Goal: Information Seeking & Learning: Find specific fact

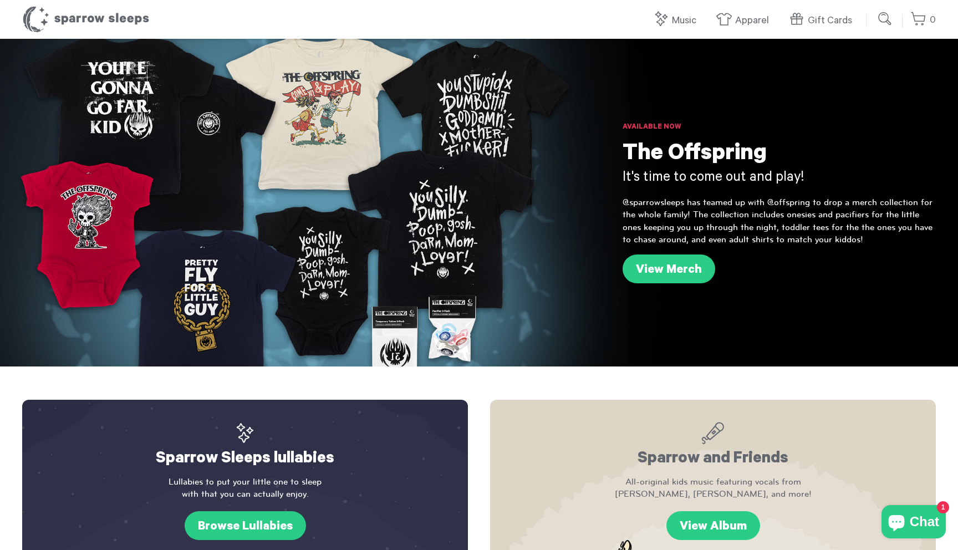
scroll to position [1251, 0]
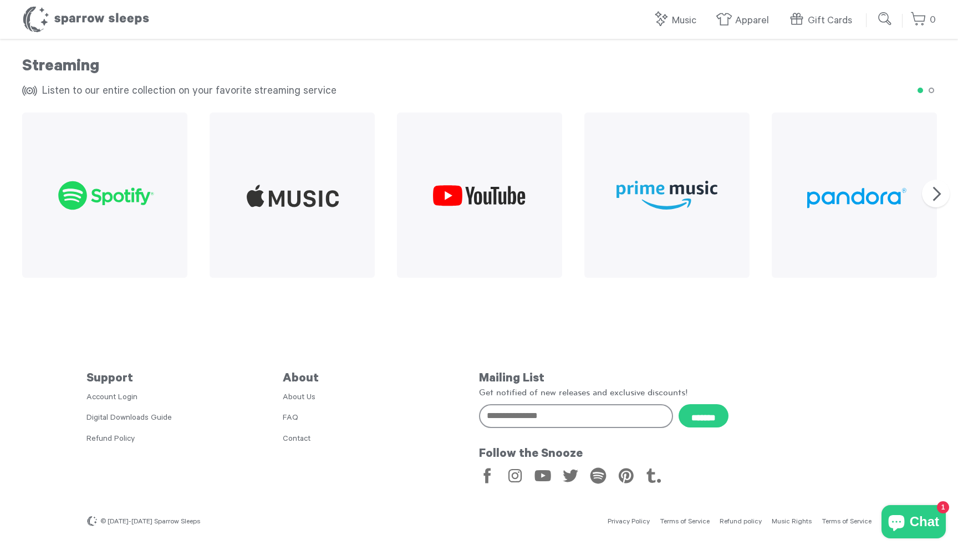
click at [644, 520] on link "Privacy Policy" at bounding box center [629, 522] width 42 height 8
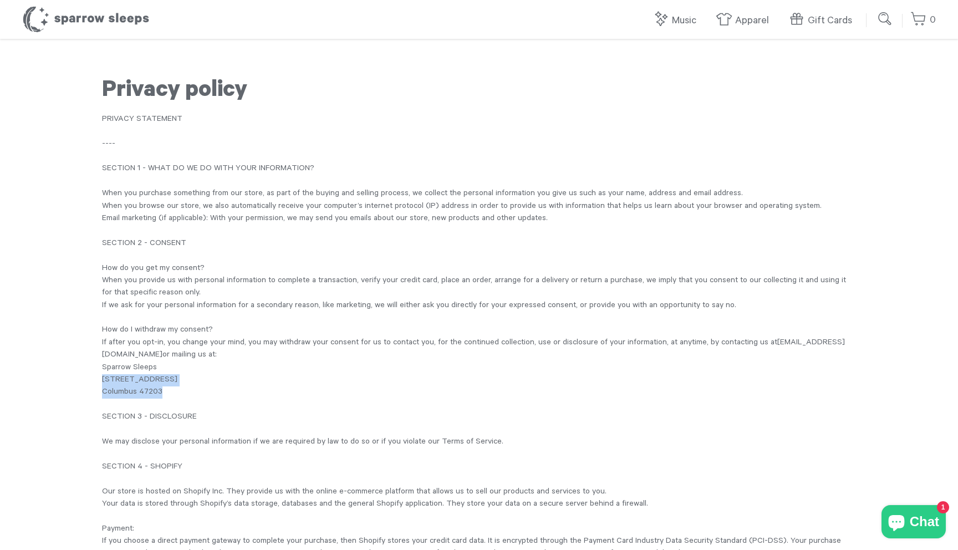
drag, startPoint x: 171, startPoint y: 394, endPoint x: 100, endPoint y: 379, distance: 73.2
copy div "1311 Audubon Drive Columbus 47203"
